Goal: Transaction & Acquisition: Purchase product/service

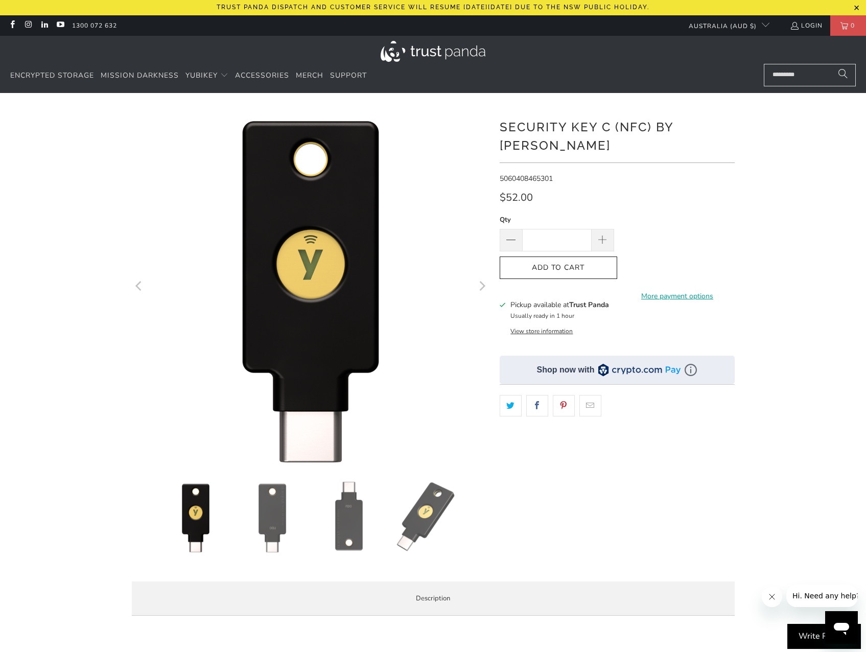
click at [549, 327] on button "View store information" at bounding box center [541, 331] width 62 height 8
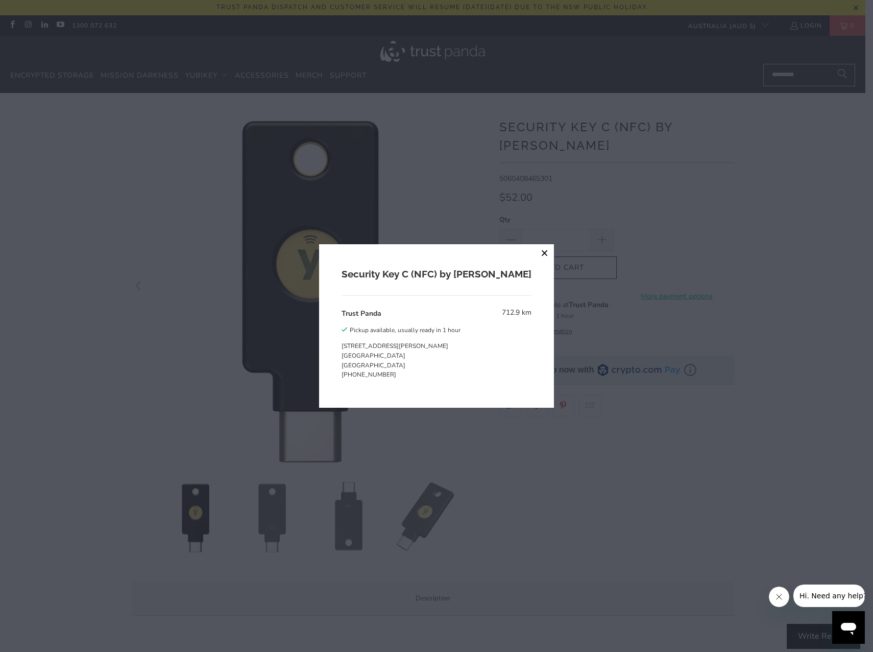
click at [536, 252] on button "close" at bounding box center [545, 253] width 18 height 18
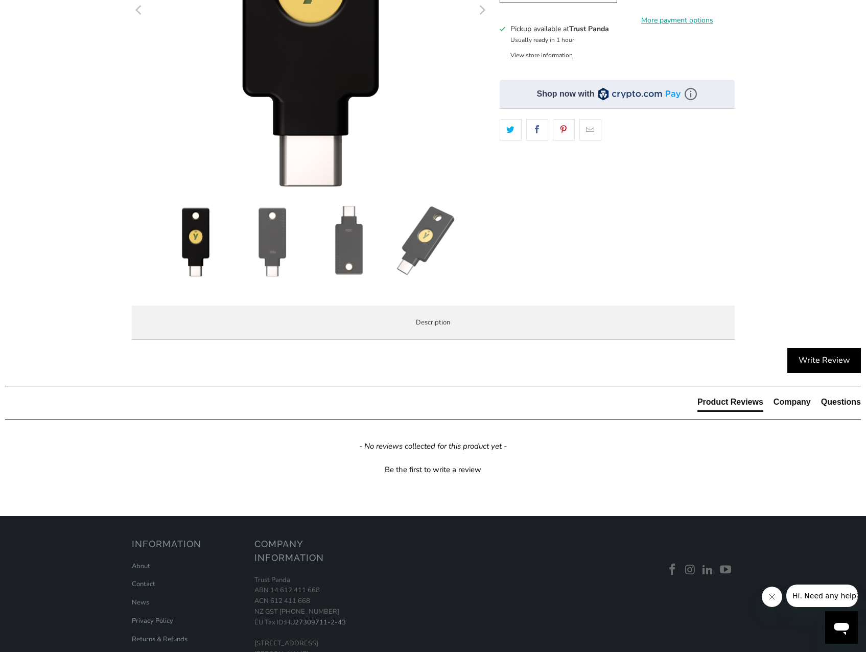
scroll to position [306, 0]
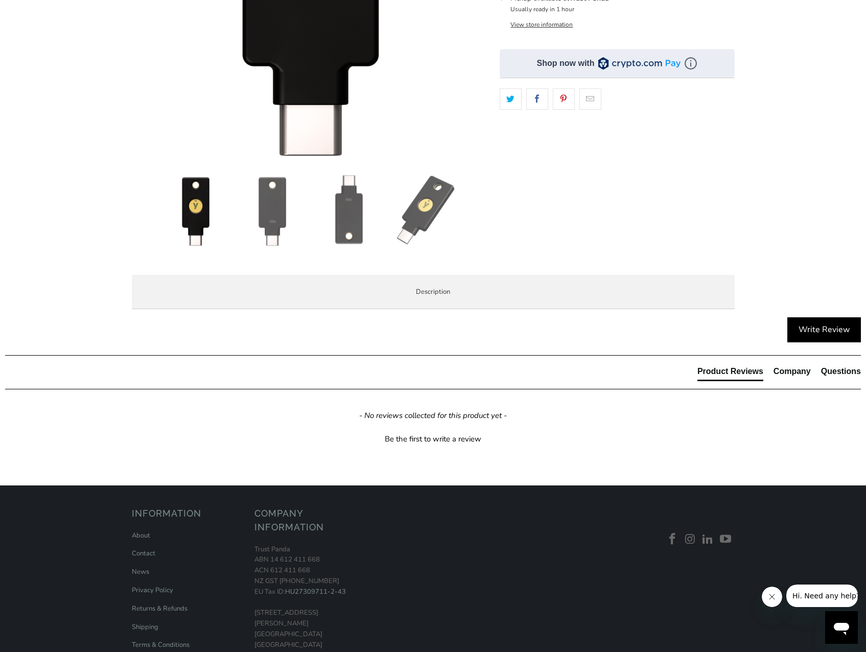
click at [282, 199] on img at bounding box center [271, 210] width 71 height 71
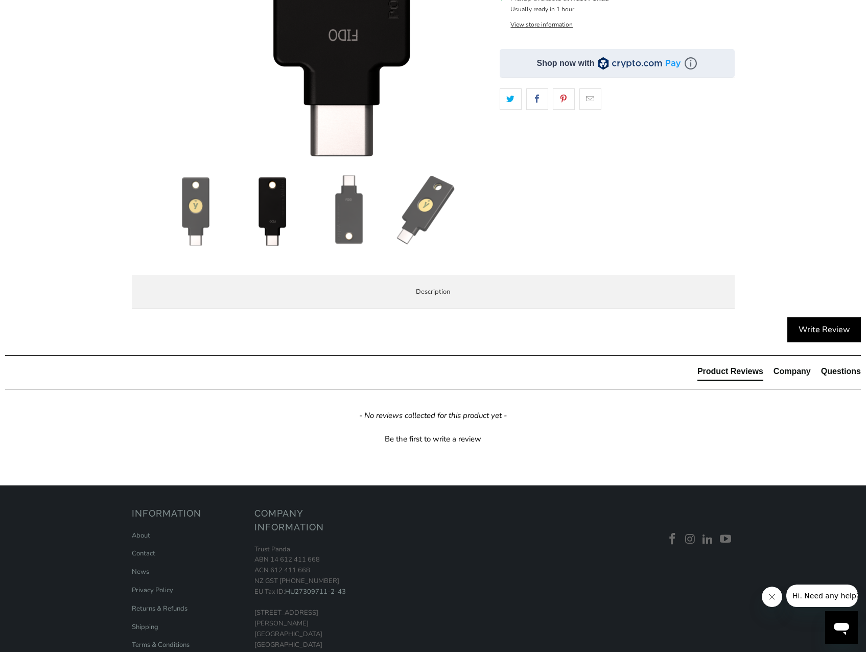
click at [343, 223] on img at bounding box center [348, 210] width 71 height 71
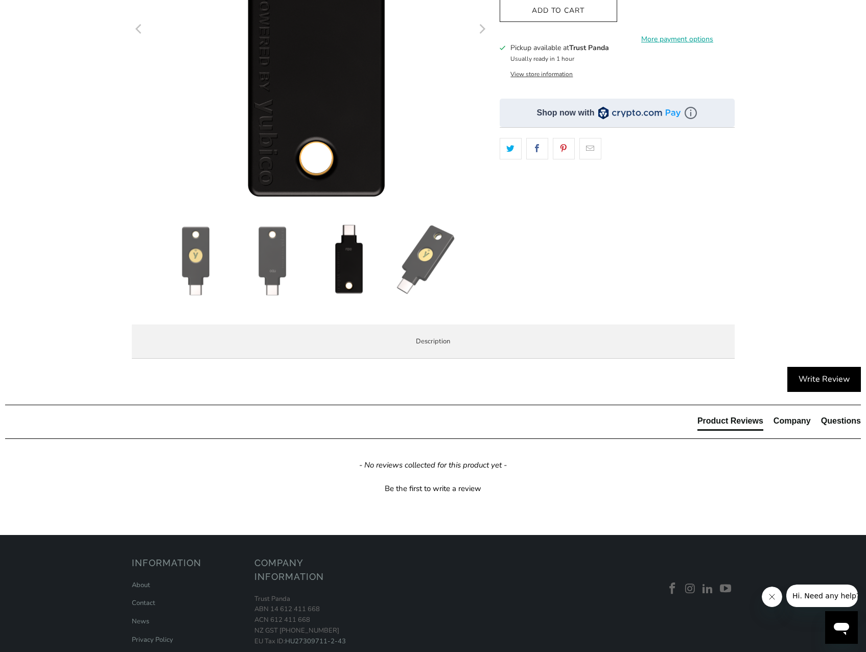
scroll to position [153, 0]
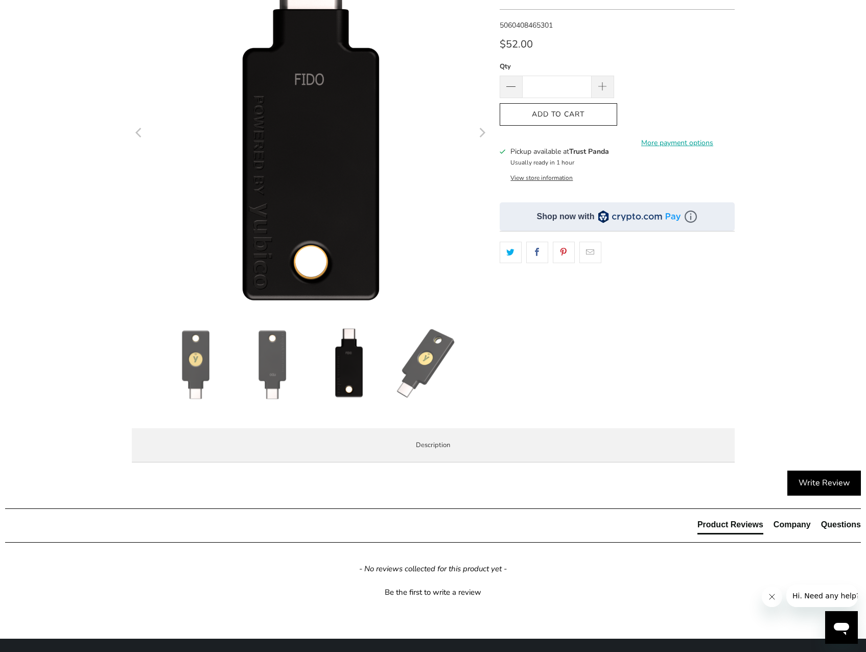
click at [414, 355] on img at bounding box center [425, 363] width 71 height 71
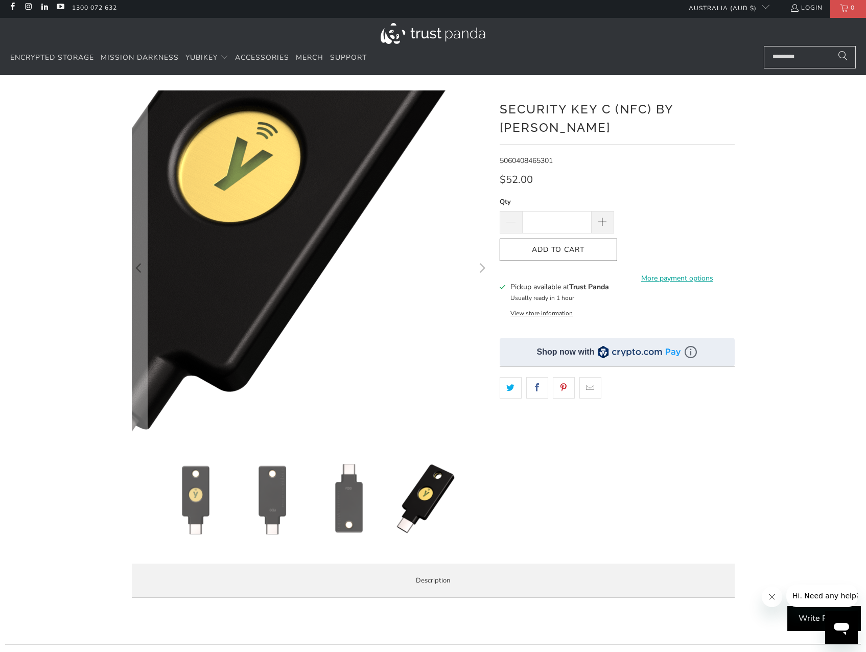
scroll to position [0, 0]
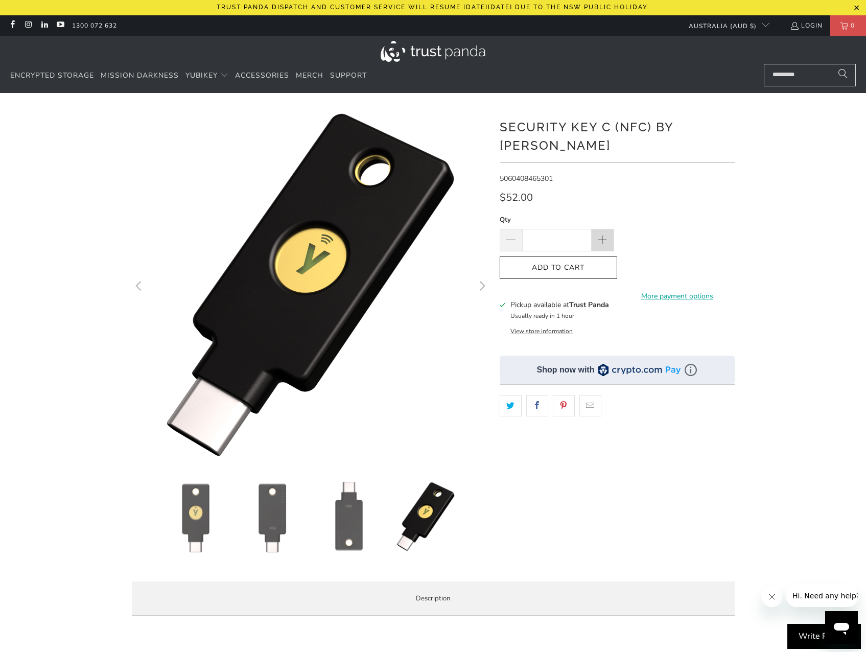
click at [613, 229] on span at bounding box center [602, 240] width 22 height 22
click at [605, 229] on span at bounding box center [602, 240] width 22 height 22
click at [605, 235] on span at bounding box center [601, 240] width 11 height 11
type input "*"
